Goal: Find specific page/section: Find specific page/section

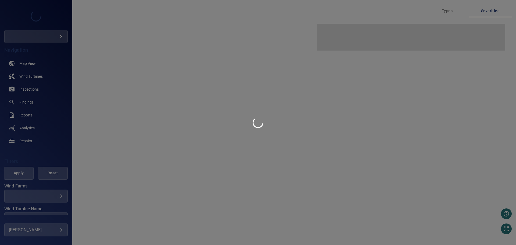
type input "**********"
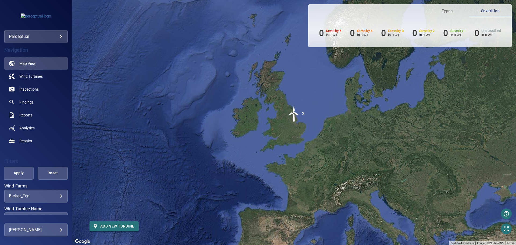
click at [49, 37] on body "**********" at bounding box center [258, 122] width 516 height 245
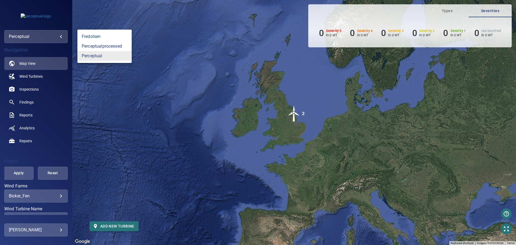
click at [97, 38] on link "fredolsen" at bounding box center [104, 37] width 54 height 10
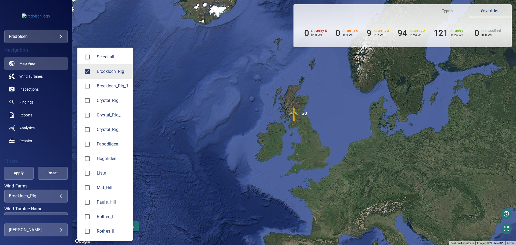
click at [34, 194] on body "**********" at bounding box center [258, 122] width 516 height 245
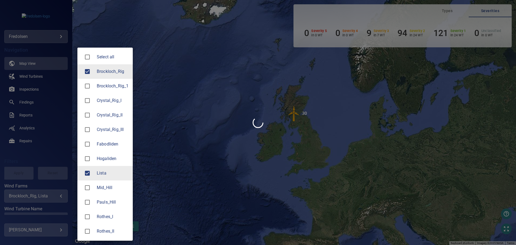
type input "*****"
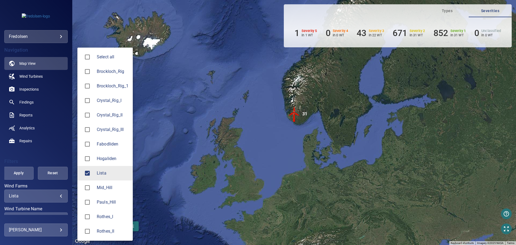
click at [205, 95] on div at bounding box center [258, 122] width 516 height 245
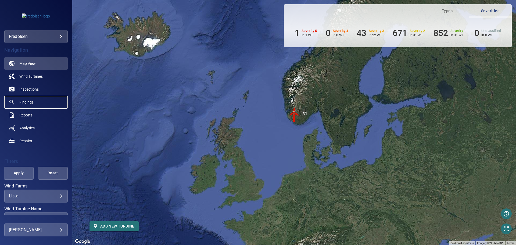
click at [29, 102] on span "Findings" at bounding box center [26, 102] width 14 height 5
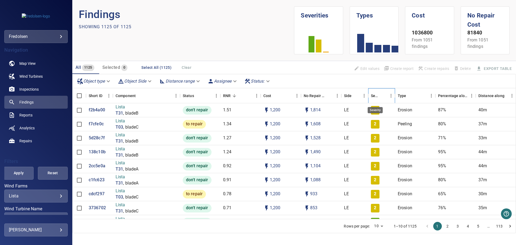
click at [378, 97] on div "Severity" at bounding box center [375, 95] width 9 height 15
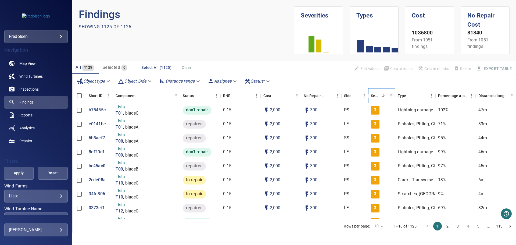
scroll to position [78, 0]
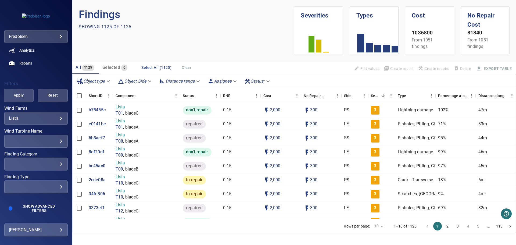
click at [34, 165] on div "​" at bounding box center [36, 163] width 54 height 5
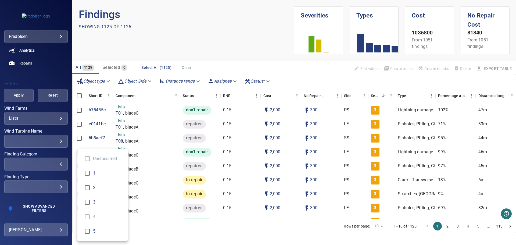
click at [98, 232] on span "5" at bounding box center [108, 231] width 30 height 6
type input "*"
click at [22, 97] on div "Finding Category" at bounding box center [258, 122] width 516 height 245
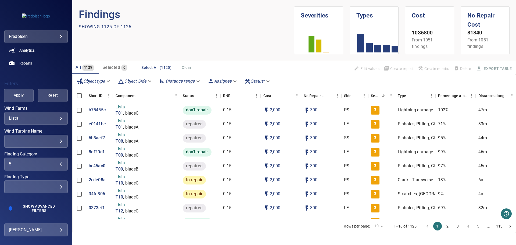
click at [19, 95] on span "Apply" at bounding box center [18, 95] width 16 height 7
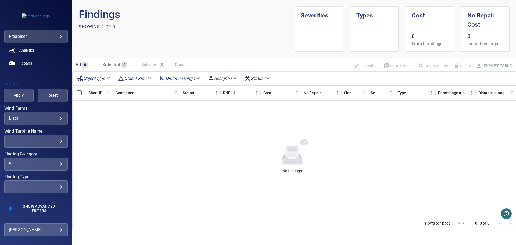
click at [55, 168] on div "5 * ​" at bounding box center [35, 164] width 63 height 13
click at [13, 98] on div "Finding Category" at bounding box center [258, 122] width 516 height 245
click at [15, 95] on span "Apply" at bounding box center [18, 95] width 16 height 7
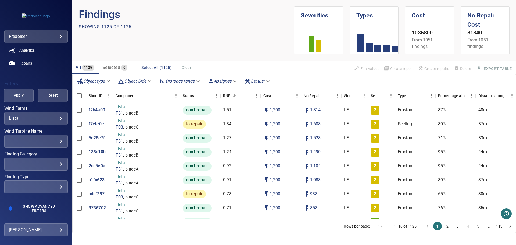
click at [37, 186] on div "​" at bounding box center [36, 186] width 54 height 5
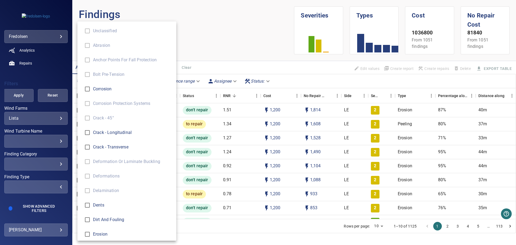
click at [33, 159] on div "Finding Type" at bounding box center [258, 122] width 516 height 245
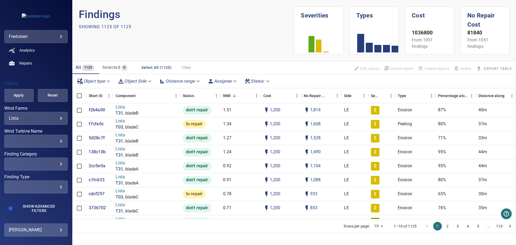
click at [46, 163] on div "Unclassified Abrasion Anchor Points for Fall Protection Bolt Pre-tension Corros…" at bounding box center [258, 122] width 516 height 245
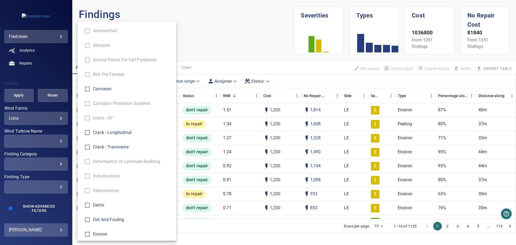
click at [42, 168] on div "Finding Type" at bounding box center [258, 122] width 516 height 245
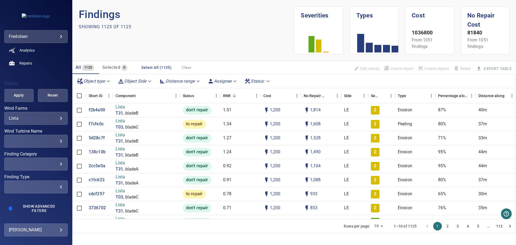
click at [55, 163] on div "​" at bounding box center [36, 163] width 54 height 5
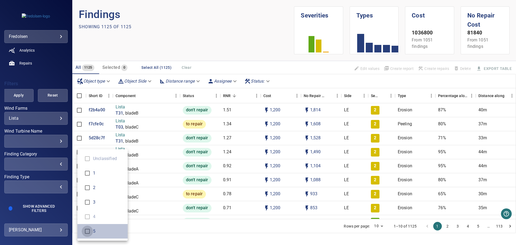
type input "*"
click at [13, 93] on div "Finding Category" at bounding box center [258, 122] width 516 height 245
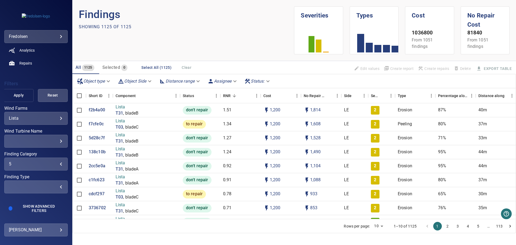
click at [17, 95] on span "Apply" at bounding box center [18, 95] width 16 height 7
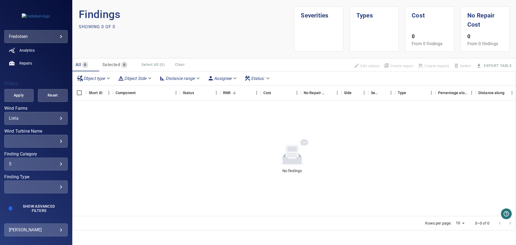
click at [52, 163] on div "5" at bounding box center [36, 163] width 54 height 5
click at [32, 78] on div "Finding Category" at bounding box center [258, 122] width 516 height 245
click at [30, 165] on div "5" at bounding box center [36, 163] width 54 height 5
click at [13, 96] on div "Finding Category" at bounding box center [258, 122] width 516 height 245
click at [15, 96] on span "Apply" at bounding box center [18, 95] width 16 height 7
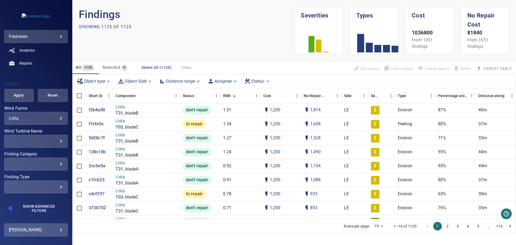
scroll to position [0, 0]
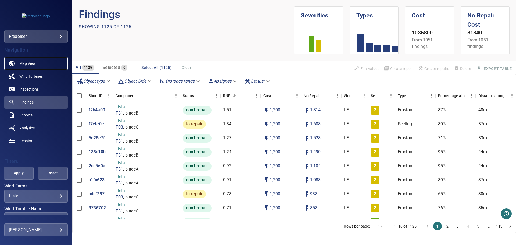
click at [20, 65] on span "Map View" at bounding box center [27, 63] width 16 height 5
